Goal: Task Accomplishment & Management: Complete application form

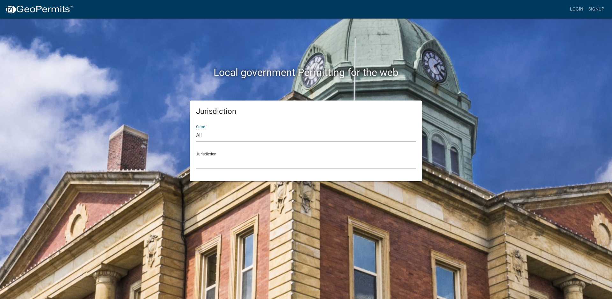
click at [206, 134] on select "All [US_STATE] [US_STATE] [US_STATE] [US_STATE] [US_STATE] [US_STATE] [US_STATE…" at bounding box center [306, 135] width 220 height 13
select select "[US_STATE]"
click at [196, 129] on select "All [US_STATE] [US_STATE] [US_STATE] [US_STATE] [US_STATE] [US_STATE] [US_STATE…" at bounding box center [306, 135] width 220 height 13
click at [218, 160] on select "City of [GEOGRAPHIC_DATA], [US_STATE] City of [GEOGRAPHIC_DATA], [US_STATE] Cit…" at bounding box center [306, 162] width 220 height 13
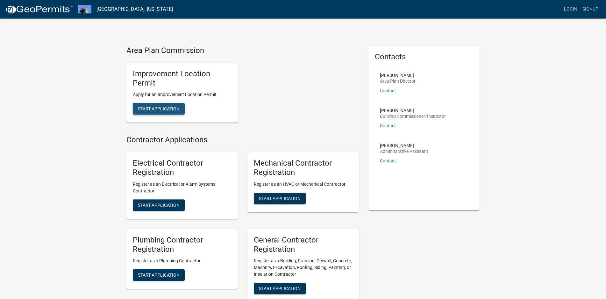
click at [162, 109] on span "Start Application" at bounding box center [159, 108] width 42 height 5
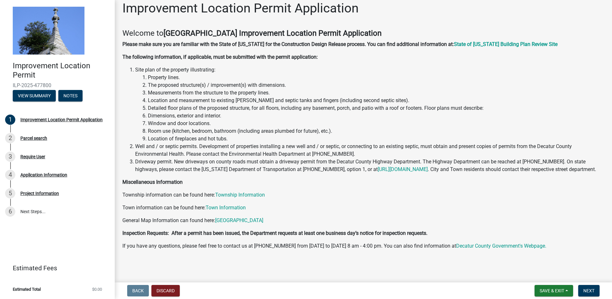
scroll to position [15, 0]
click at [38, 95] on button "View Summary" at bounding box center [34, 95] width 43 height 11
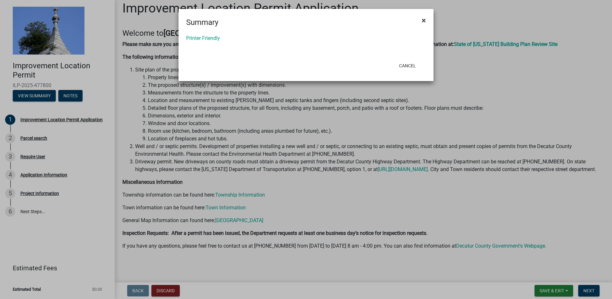
click at [424, 21] on span "×" at bounding box center [424, 20] width 4 height 9
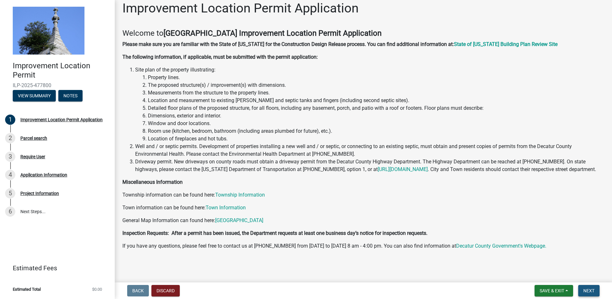
click at [586, 290] on span "Next" at bounding box center [588, 290] width 11 height 5
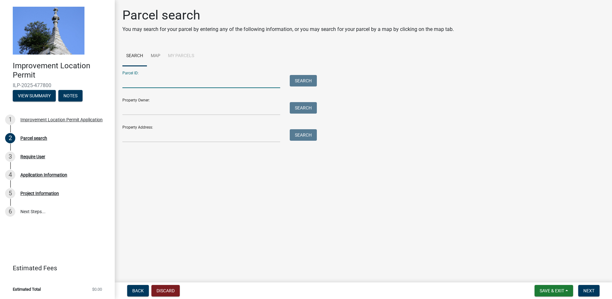
click at [143, 83] on input "Parcel ID:" at bounding box center [201, 81] width 158 height 13
